Goal: Check status: Check status

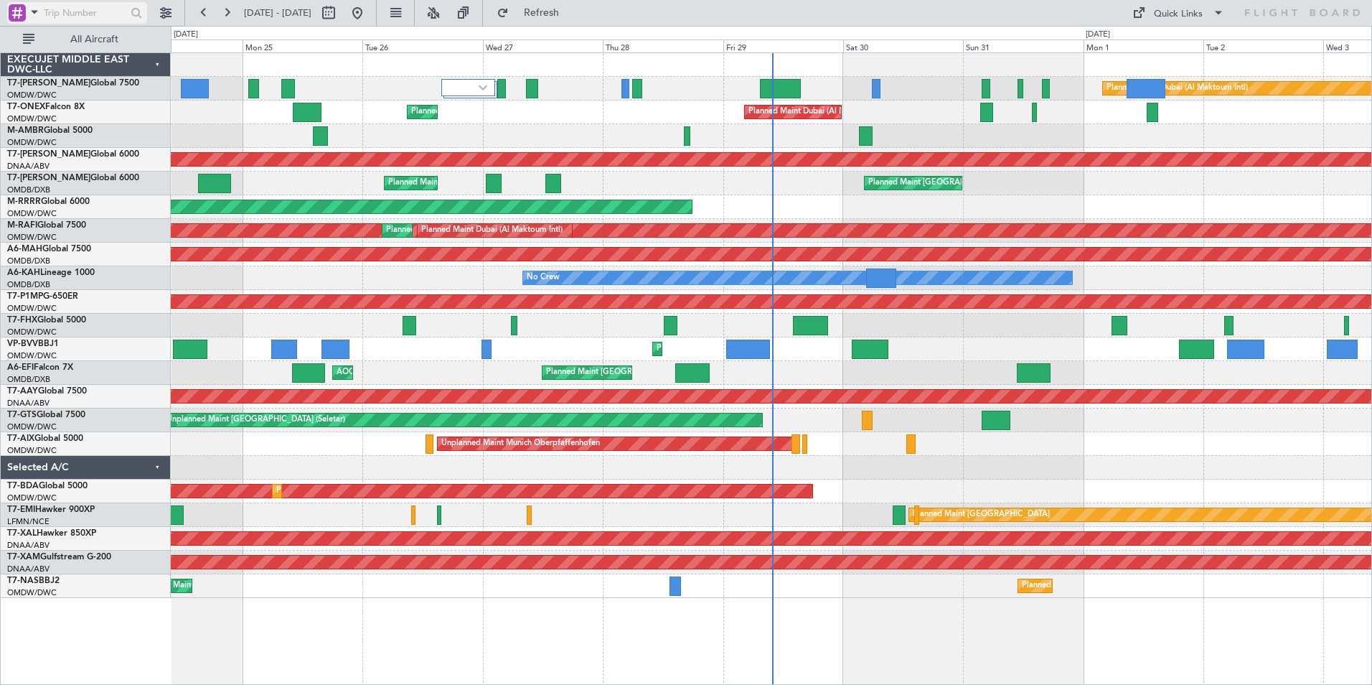
click at [34, 12] on span at bounding box center [34, 12] width 17 height 18
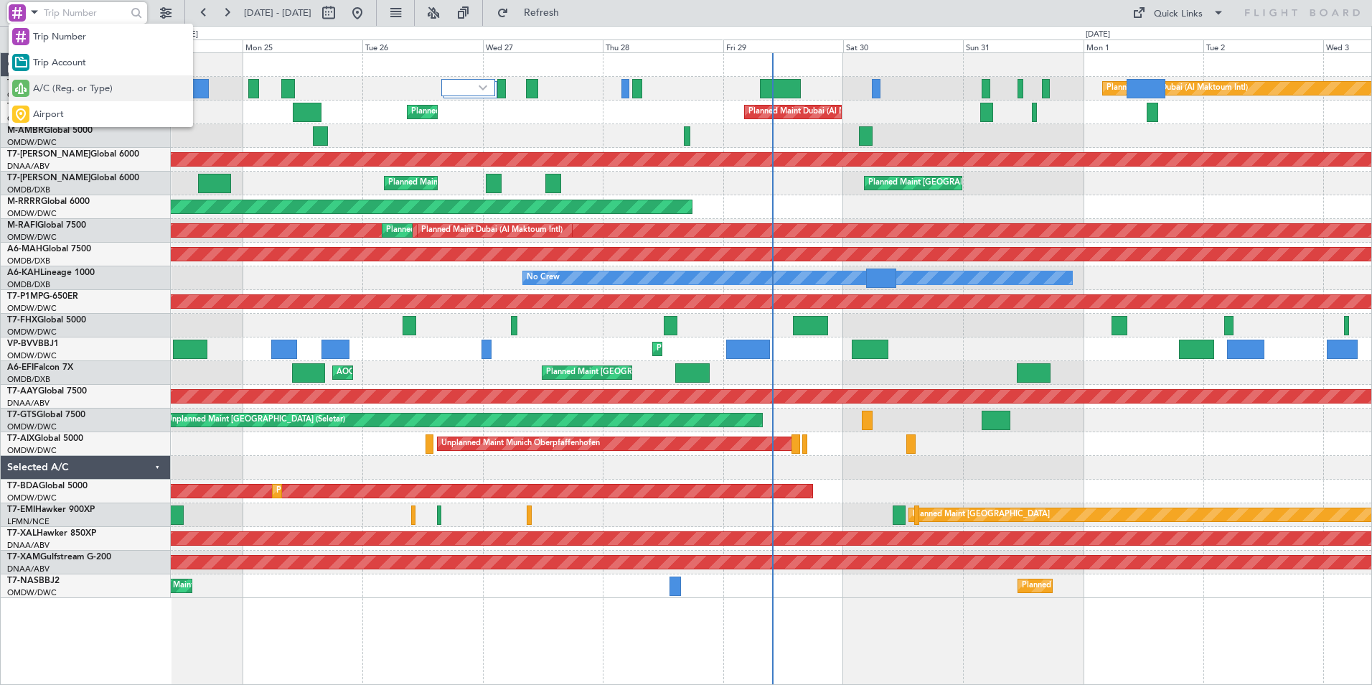
click at [66, 93] on span "A/C (Reg. or Type)" at bounding box center [73, 89] width 80 height 14
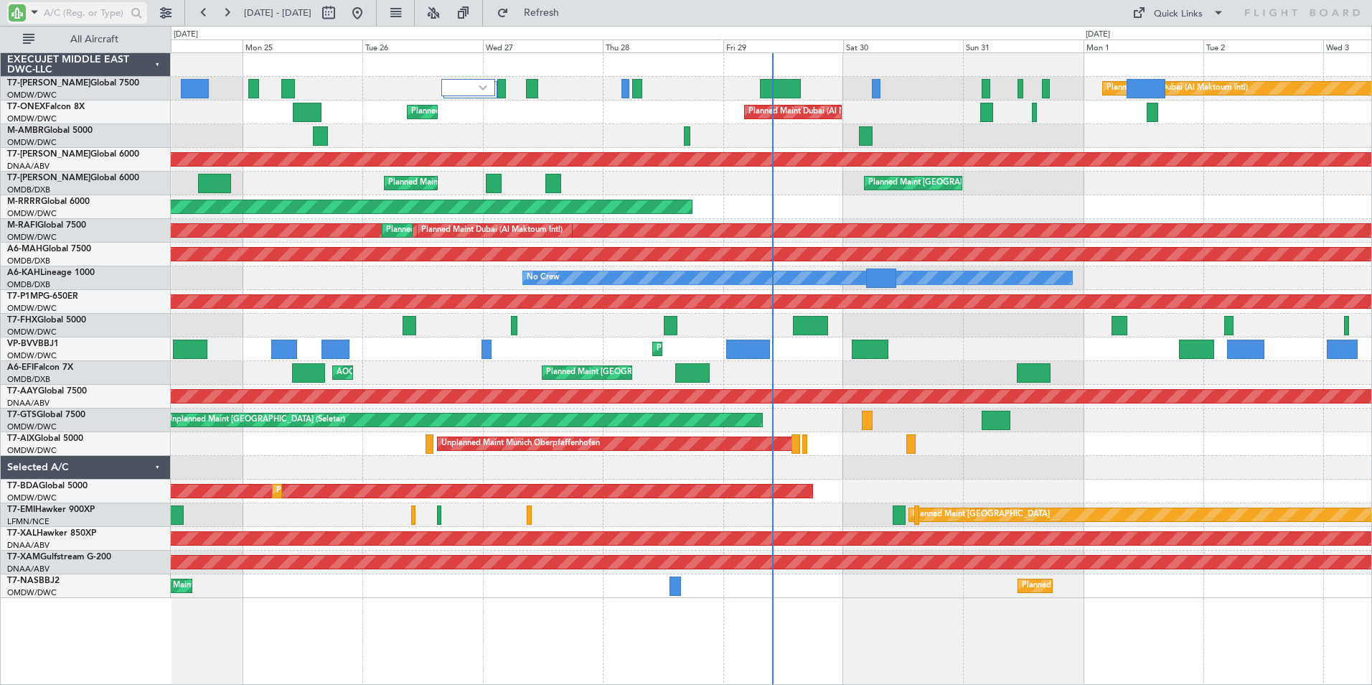
click at [71, 13] on input "text" at bounding box center [85, 13] width 83 height 22
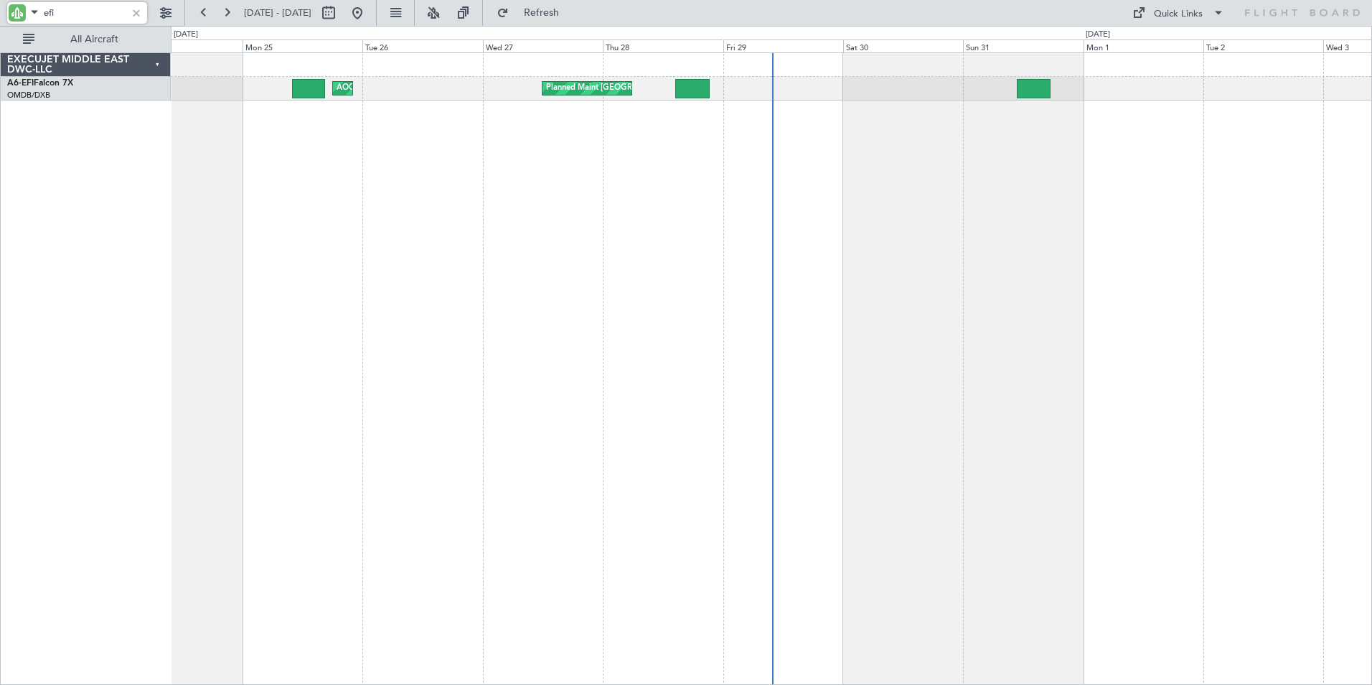
type input "efi"
